Goal: Information Seeking & Learning: Learn about a topic

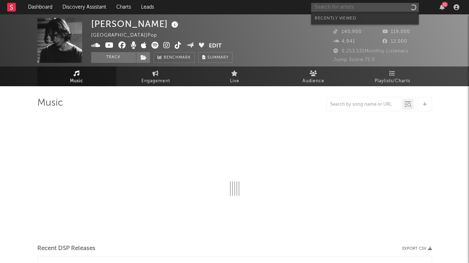
click at [370, 9] on input "text" at bounding box center [365, 7] width 108 height 9
type input "labi saf"
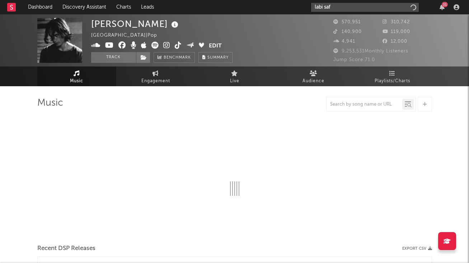
select select "6m"
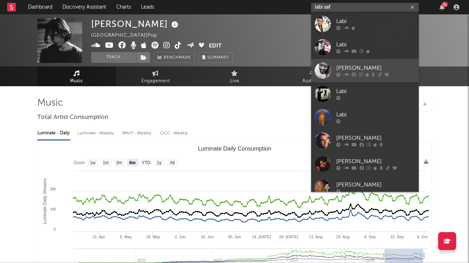
type input "labi saf"
click at [368, 67] on div "[PERSON_NAME]" at bounding box center [375, 68] width 79 height 9
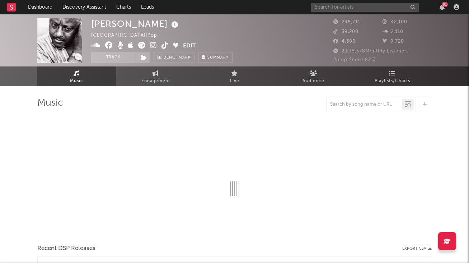
select select "6m"
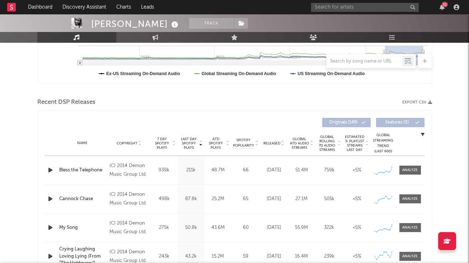
scroll to position [208, 0]
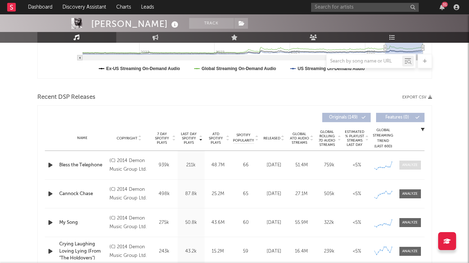
click at [412, 165] on div at bounding box center [409, 164] width 15 height 5
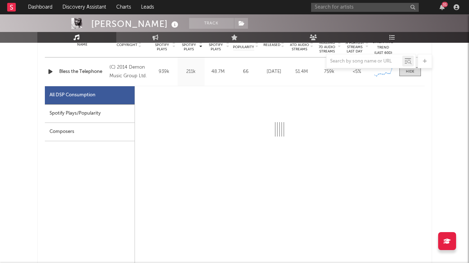
scroll to position [322, 0]
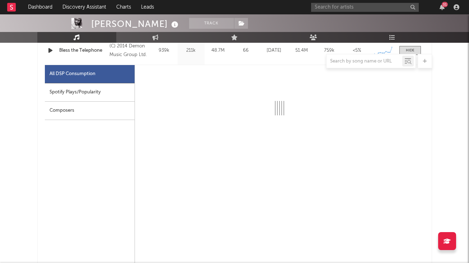
select select "6m"
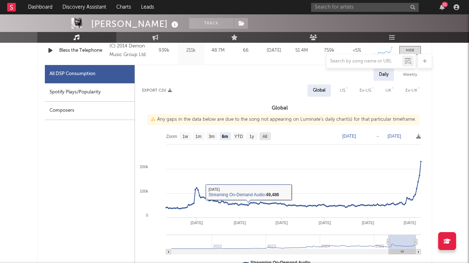
click at [265, 137] on text "All" at bounding box center [264, 136] width 5 height 5
select select "All"
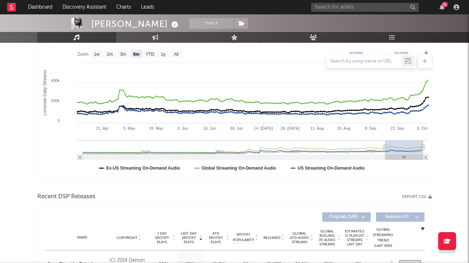
scroll to position [0, 0]
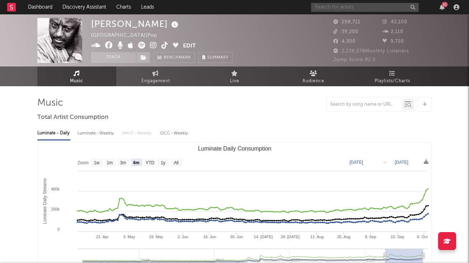
click at [352, 10] on input "text" at bounding box center [365, 7] width 108 height 9
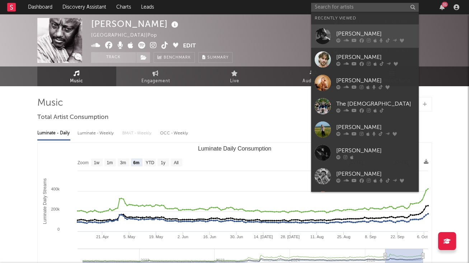
click at [354, 31] on div "[PERSON_NAME]" at bounding box center [375, 33] width 79 height 9
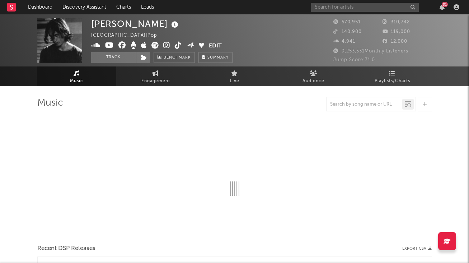
select select "6m"
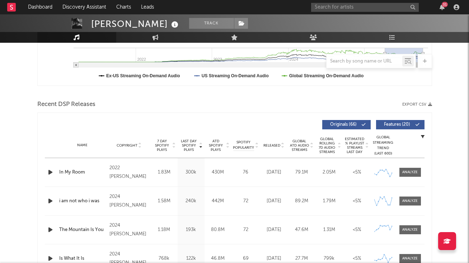
scroll to position [201, 0]
click at [242, 166] on div "Name In My Room Copyright 2022 Chance [PERSON_NAME] Label Chance [PERSON_NAME] …" at bounding box center [235, 172] width 380 height 28
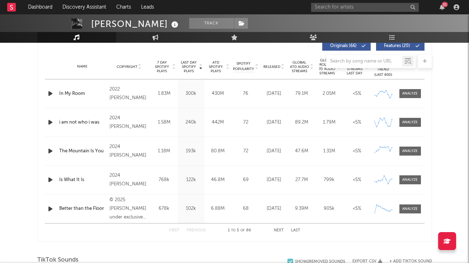
scroll to position [284, 0]
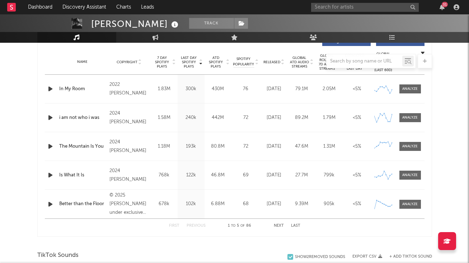
click at [274, 223] on div "First Previous 1 to 5 of 86 Next Last" at bounding box center [234, 226] width 131 height 14
click at [276, 225] on button "Next" at bounding box center [279, 226] width 10 height 4
